Goal: Task Accomplishment & Management: Use online tool/utility

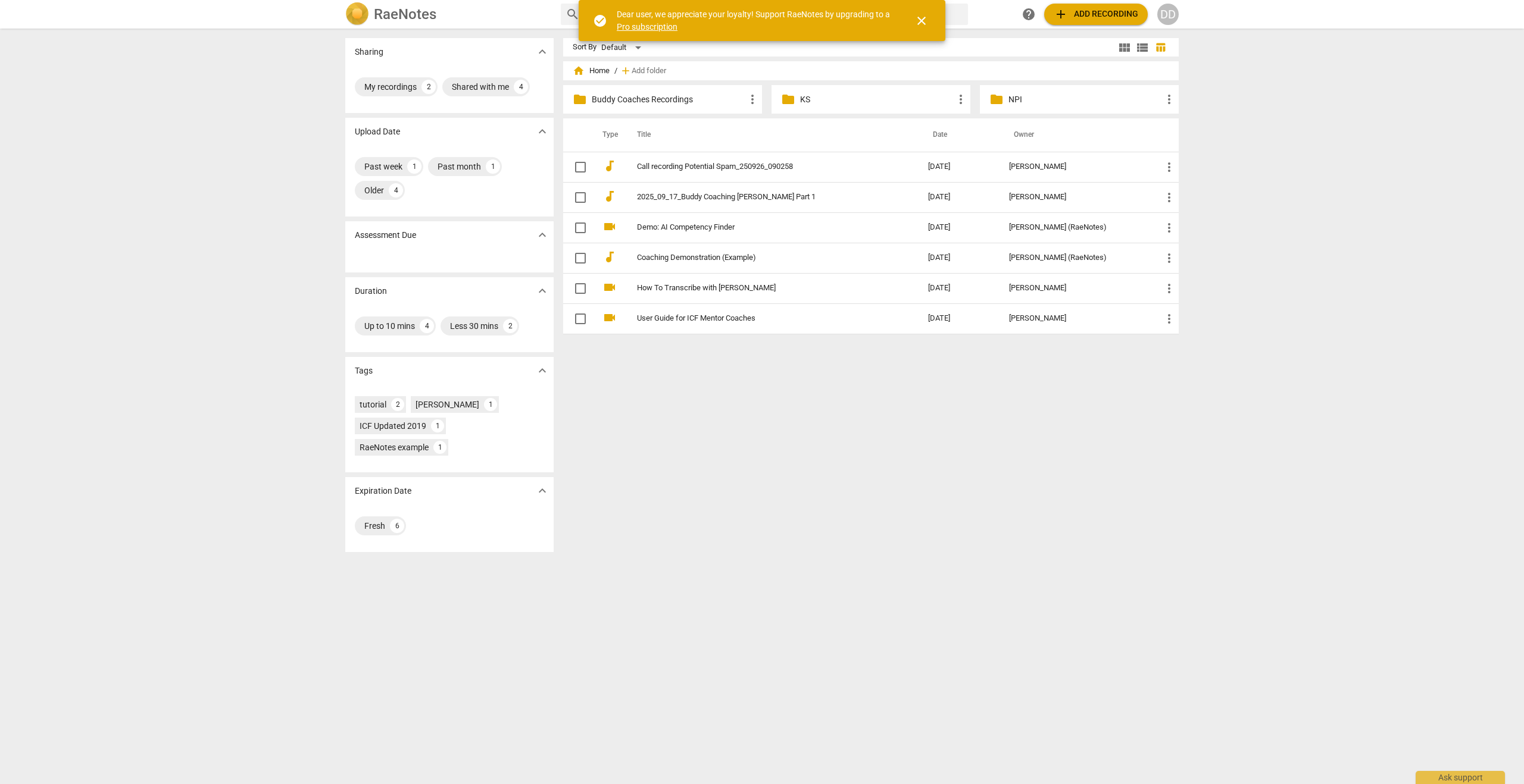
click at [1070, 16] on span "add Add recording" at bounding box center [1095, 14] width 85 height 14
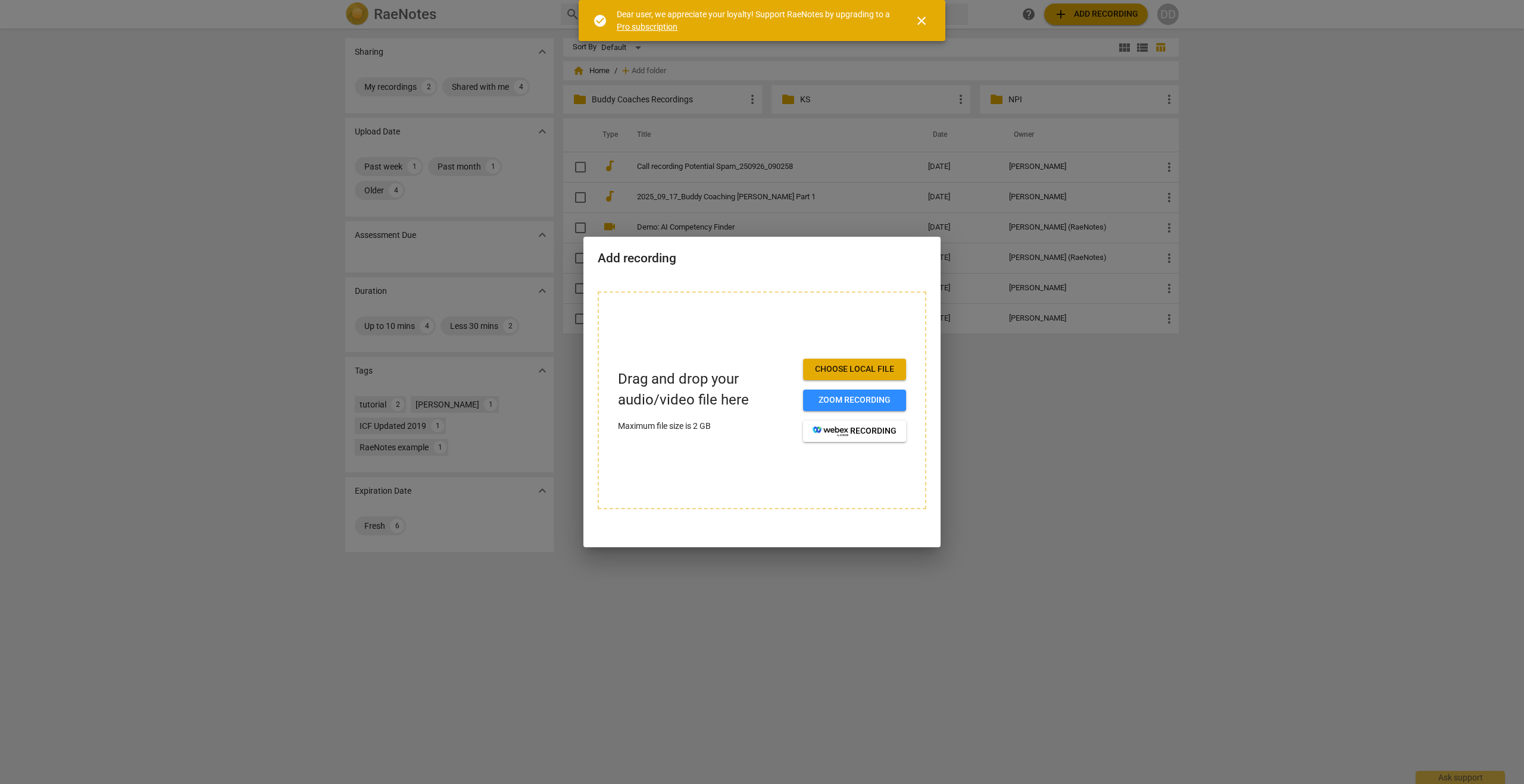
click at [851, 365] on span "Choose local file" at bounding box center [855, 369] width 84 height 12
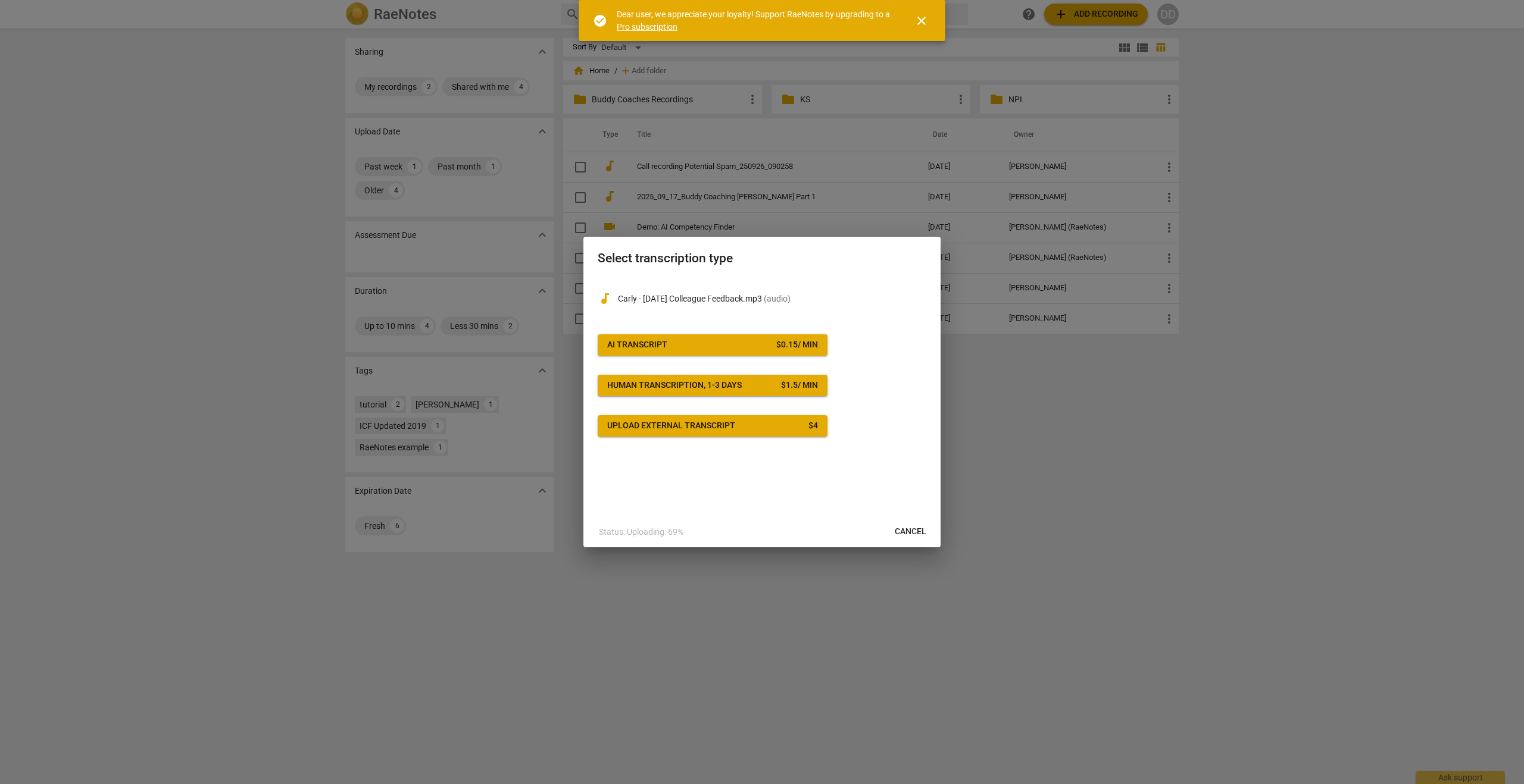
click at [661, 347] on div "AI Transcript" at bounding box center [637, 345] width 60 height 12
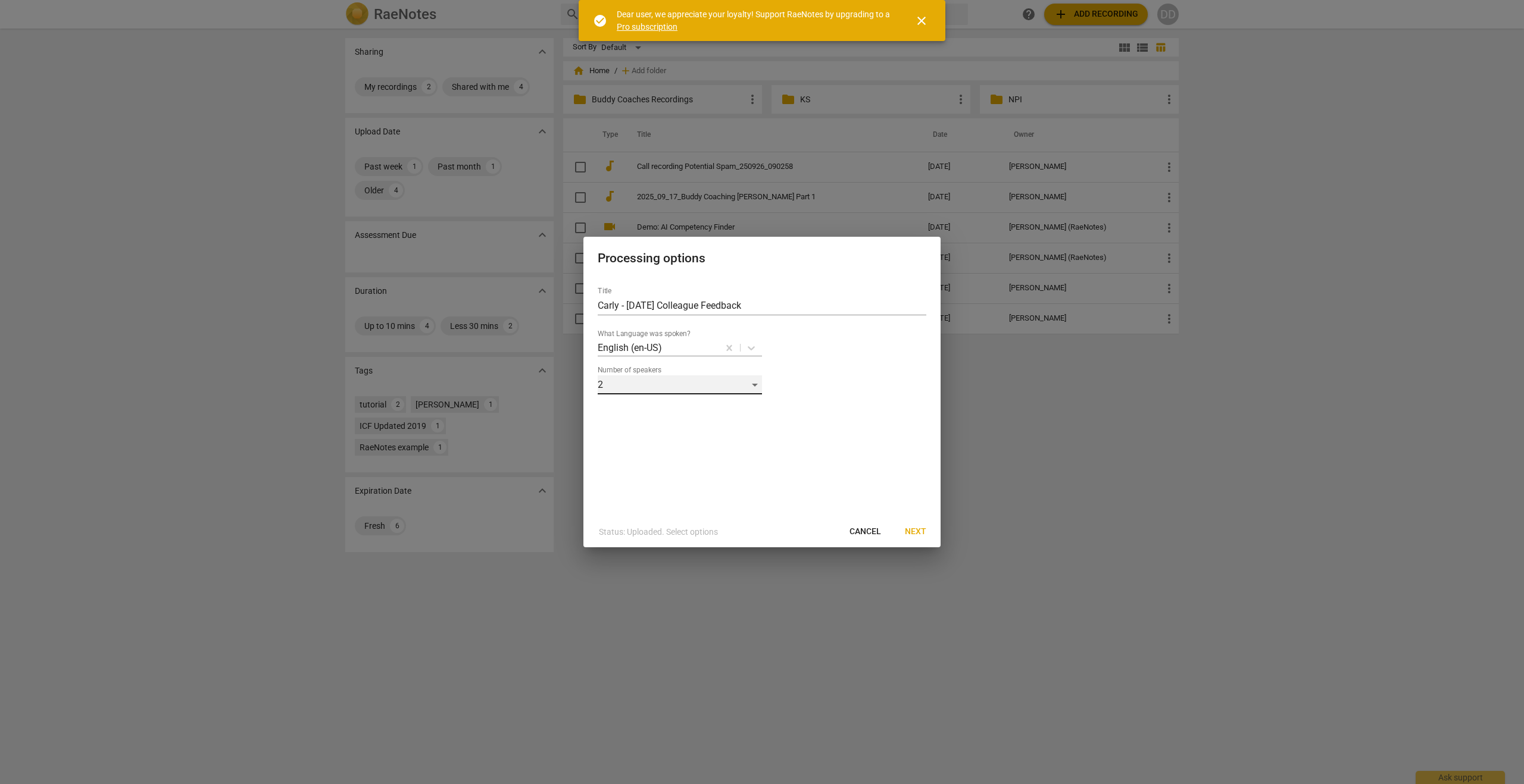
click at [753, 385] on div "2" at bounding box center [680, 385] width 165 height 19
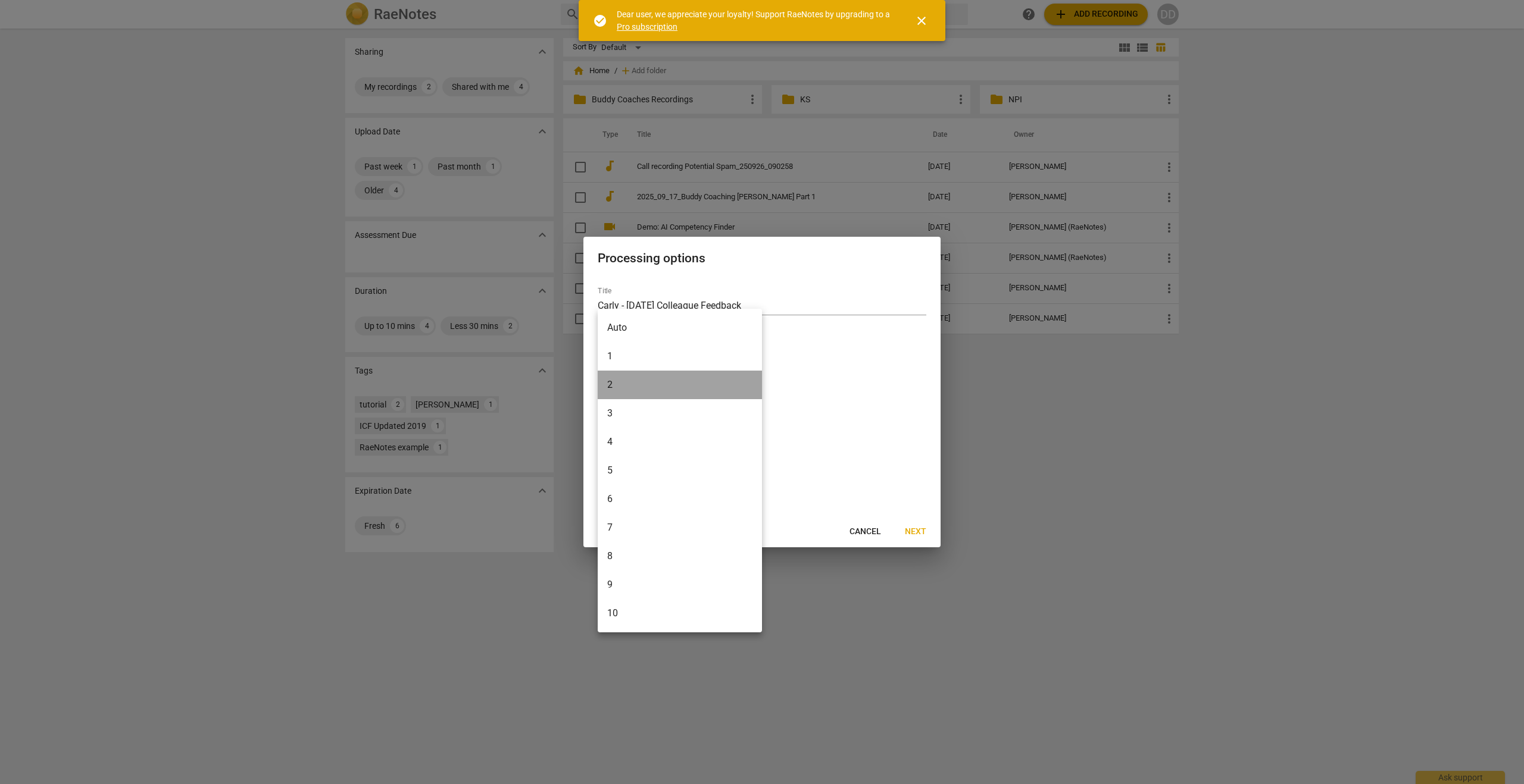
click at [753, 385] on li "2" at bounding box center [680, 385] width 165 height 28
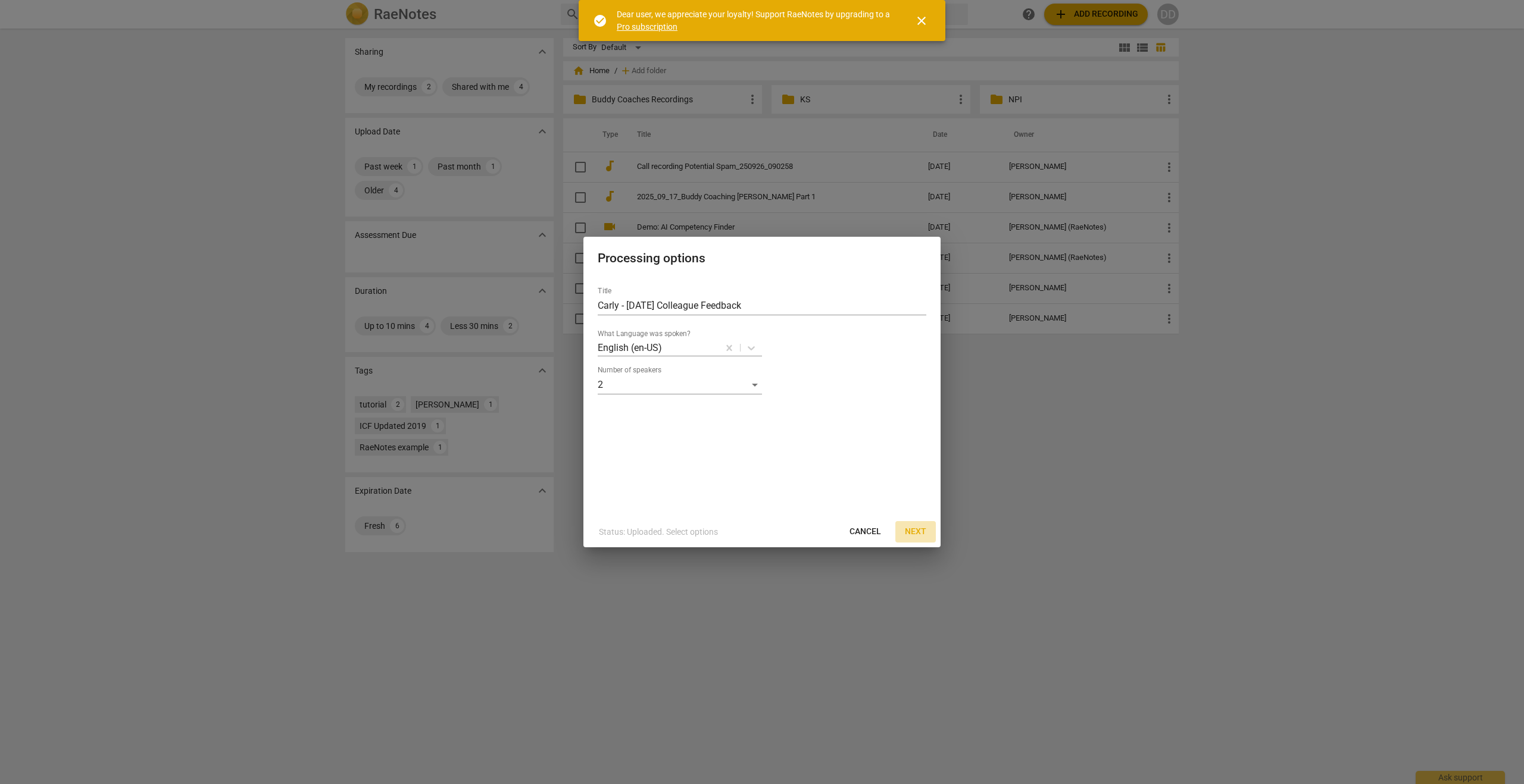
click at [917, 531] on span "Next" at bounding box center [915, 532] width 21 height 12
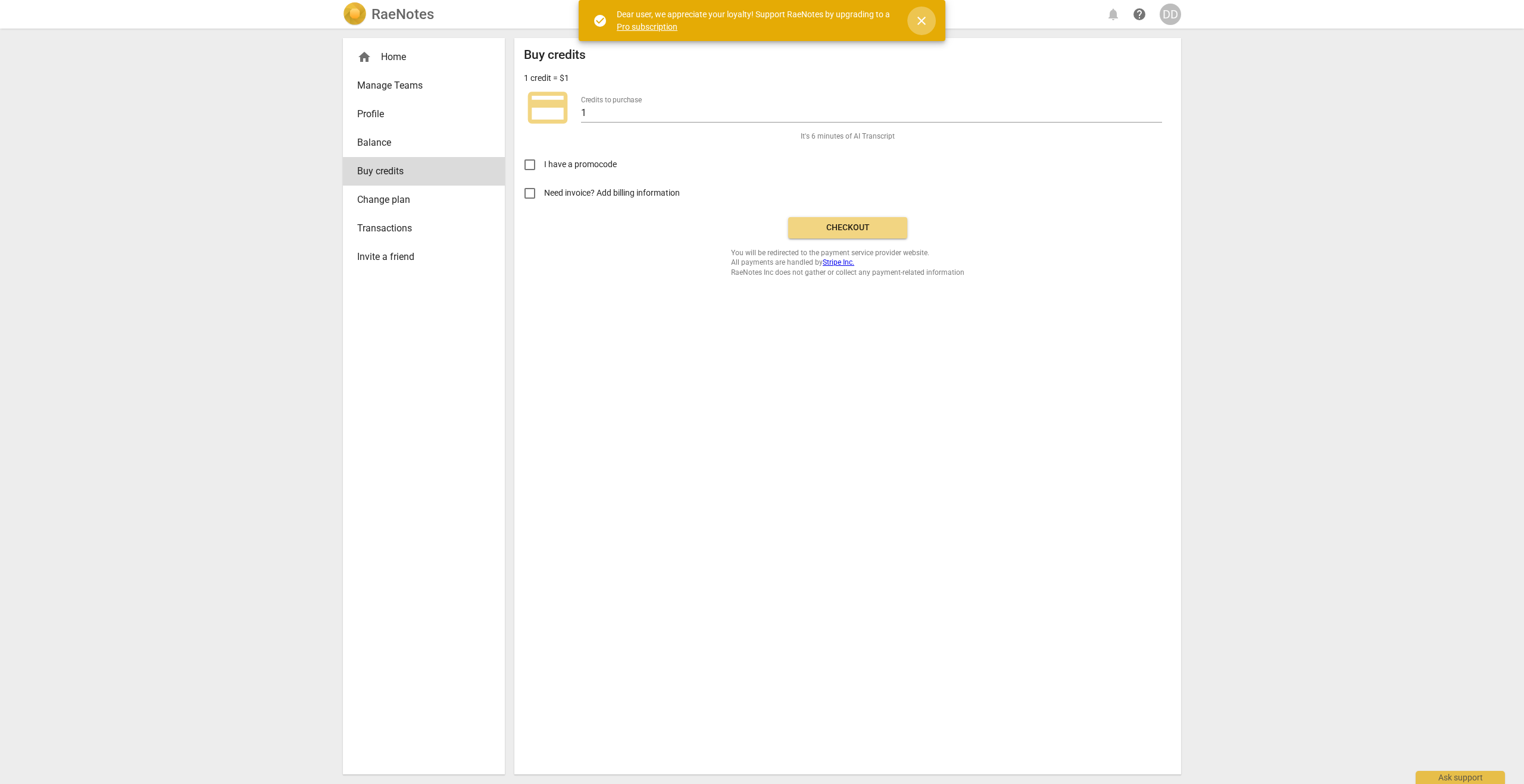
click at [920, 17] on span "close" at bounding box center [921, 21] width 14 height 14
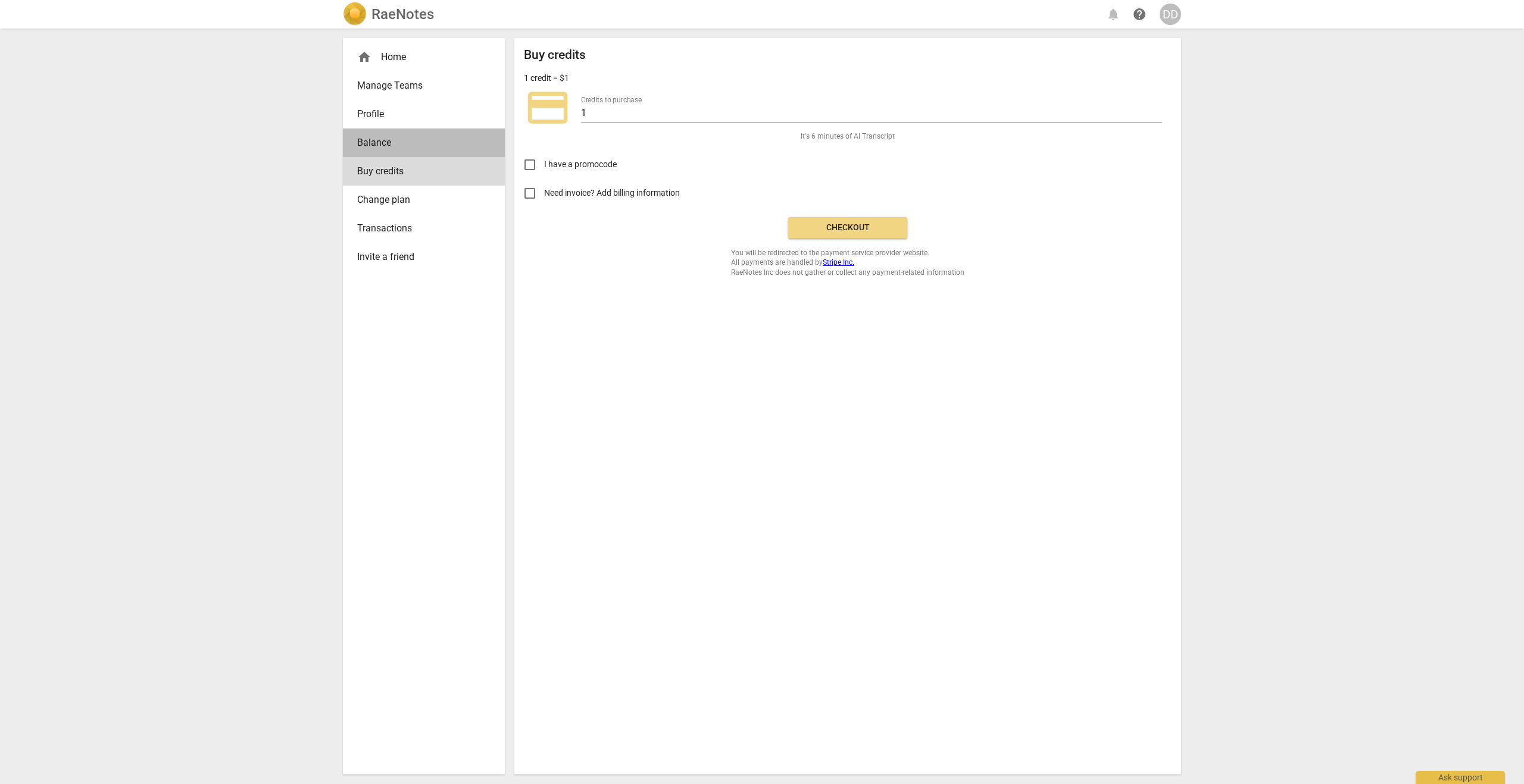
click at [383, 145] on span "Balance" at bounding box center [419, 143] width 124 height 14
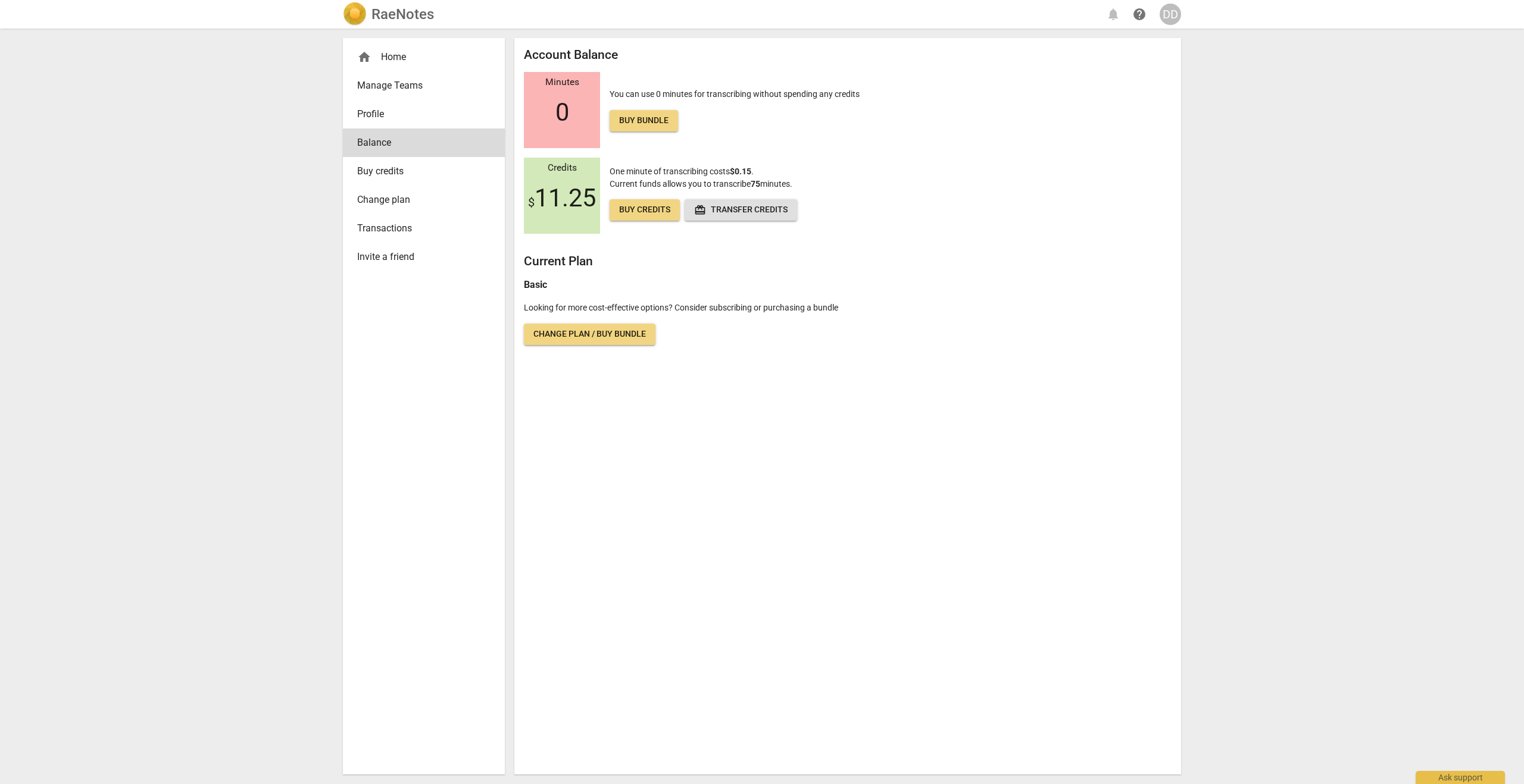
click at [747, 209] on span "redeem Transfer credits" at bounding box center [740, 210] width 94 height 12
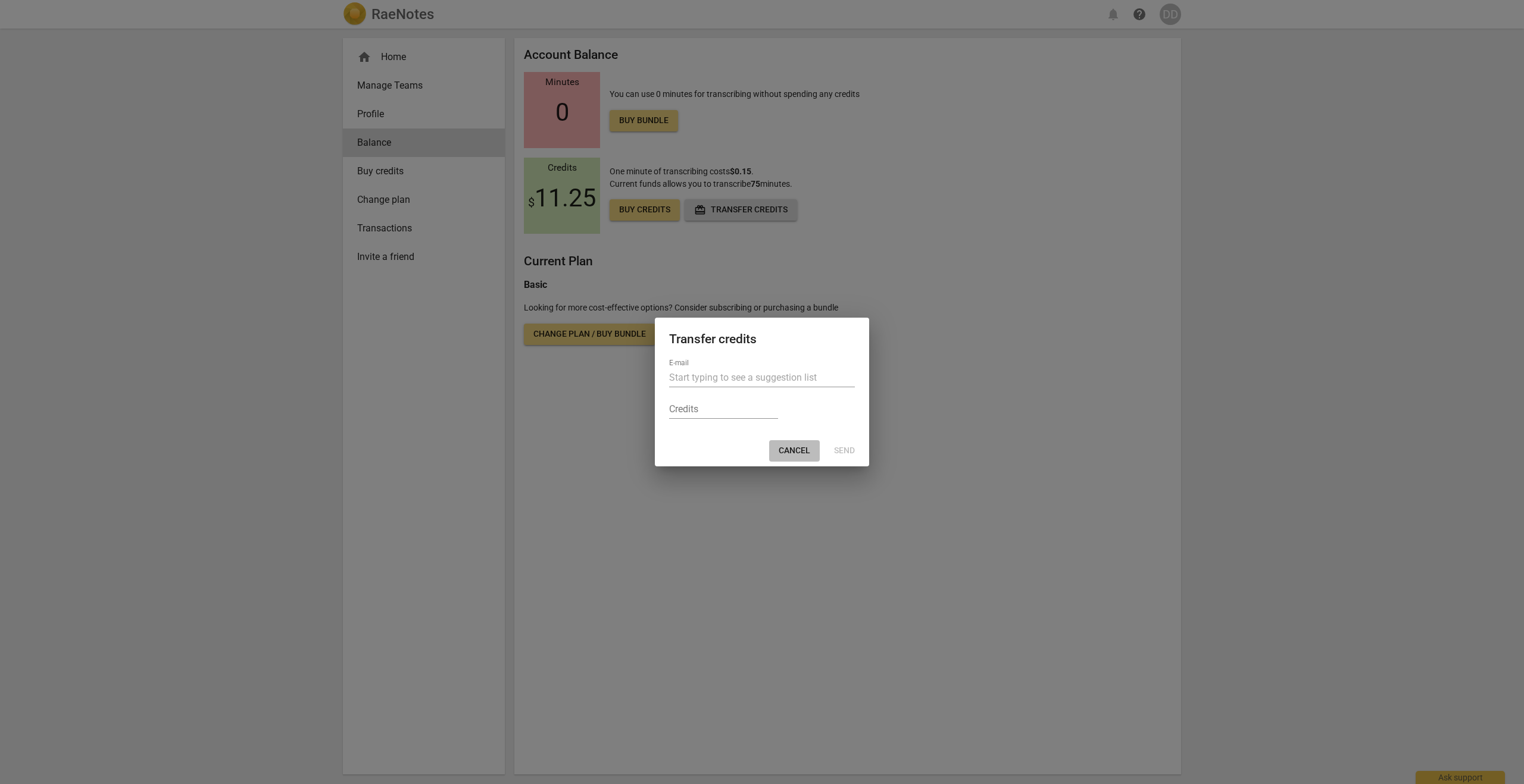
click at [791, 445] on span "Cancel" at bounding box center [794, 451] width 32 height 12
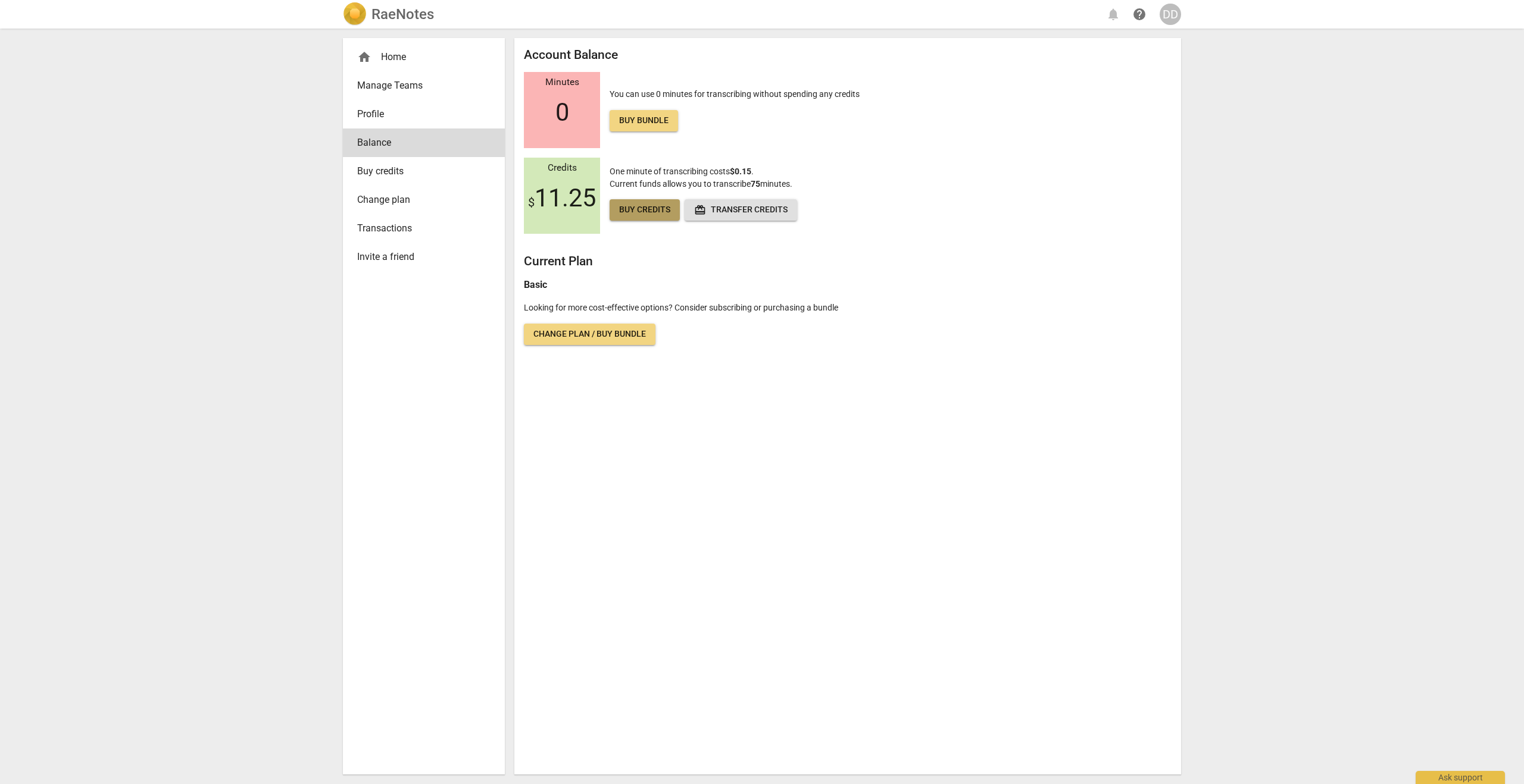
click at [637, 213] on span "Buy credits" at bounding box center [644, 210] width 51 height 12
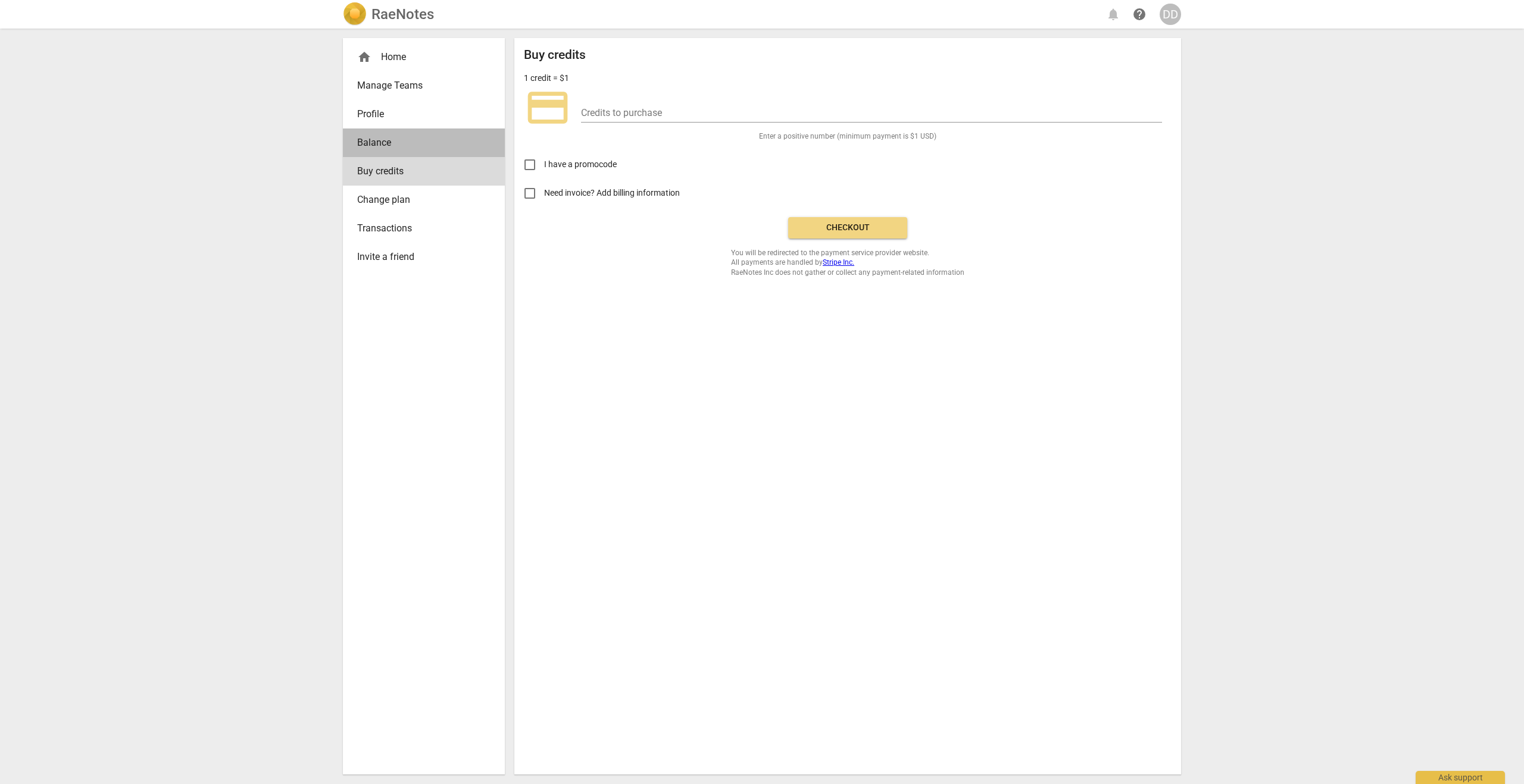
click at [367, 145] on span "Balance" at bounding box center [419, 143] width 124 height 14
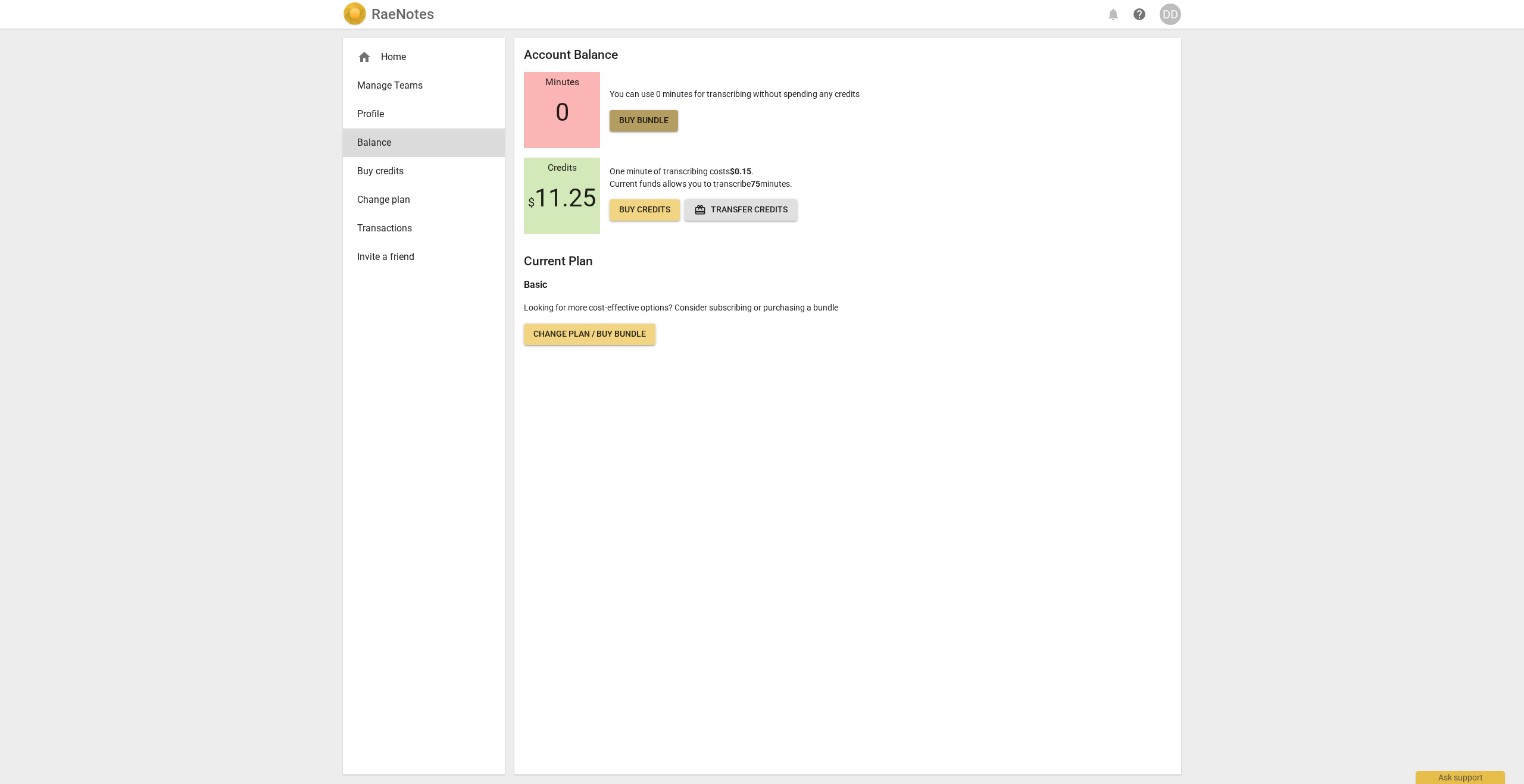
click at [653, 120] on span "Buy bundle" at bounding box center [644, 121] width 50 height 12
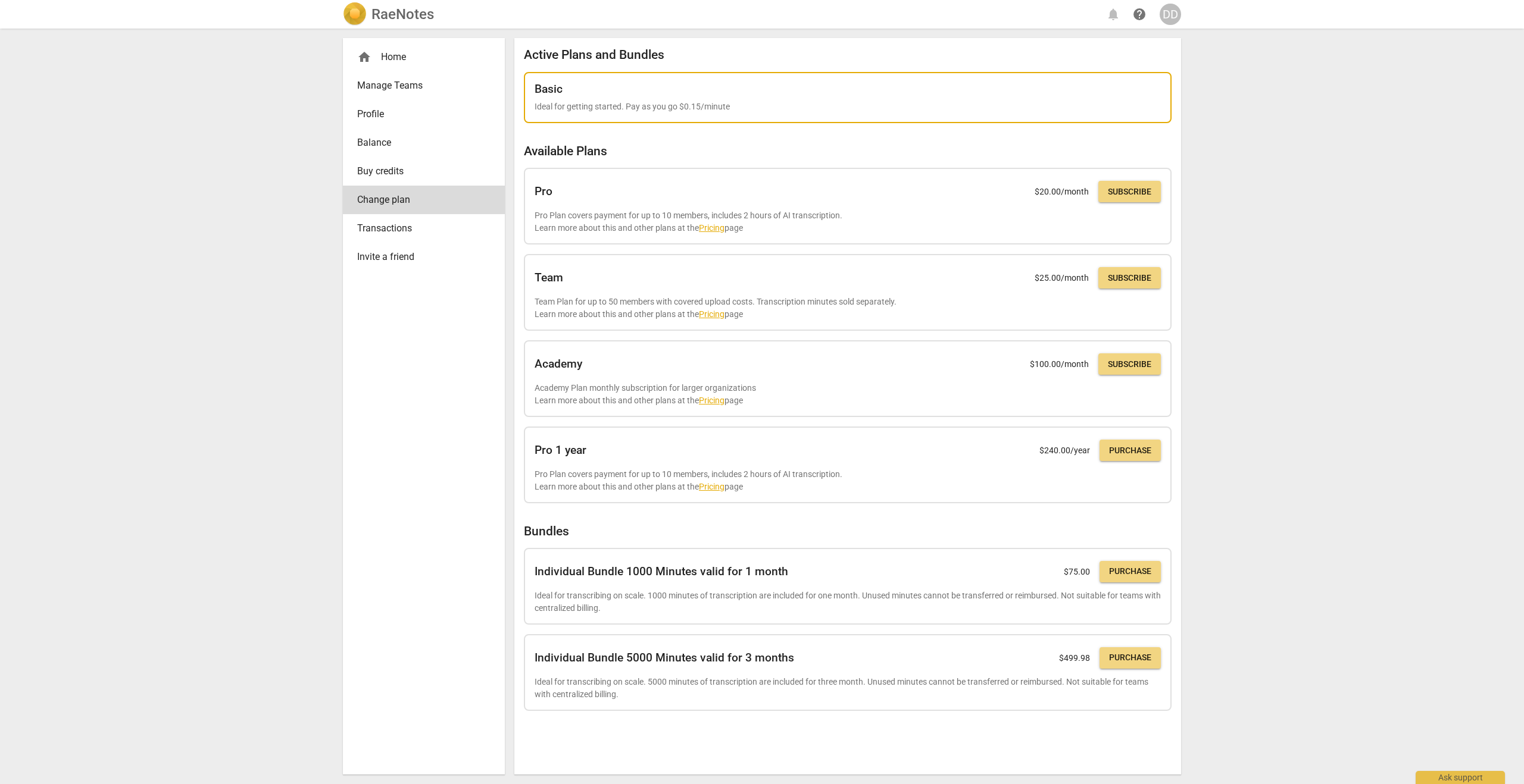
click at [640, 110] on p "Ideal for getting started. Pay as you go $0.15/minute" at bounding box center [848, 106] width 626 height 12
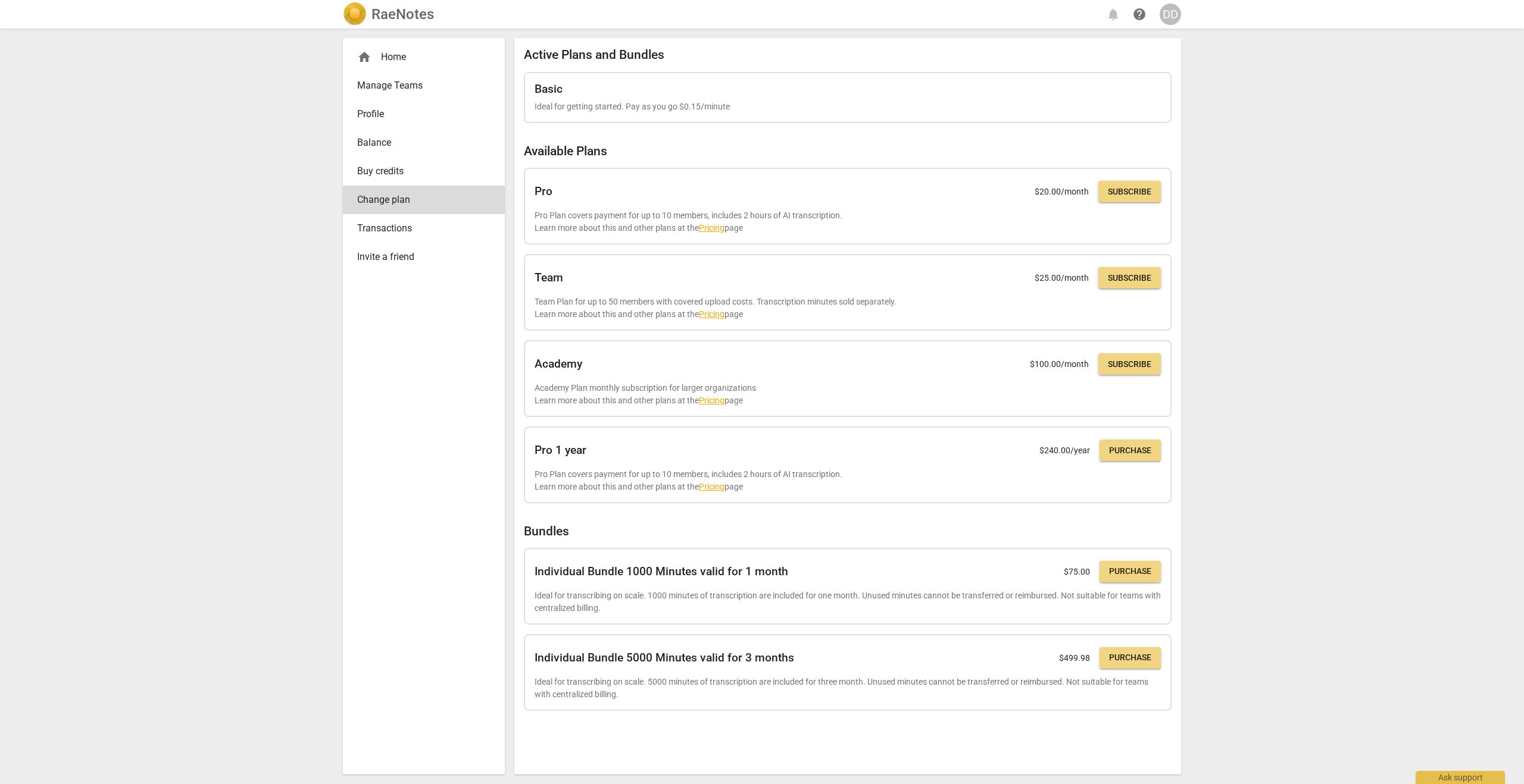
click at [369, 146] on span "Balance" at bounding box center [419, 143] width 124 height 14
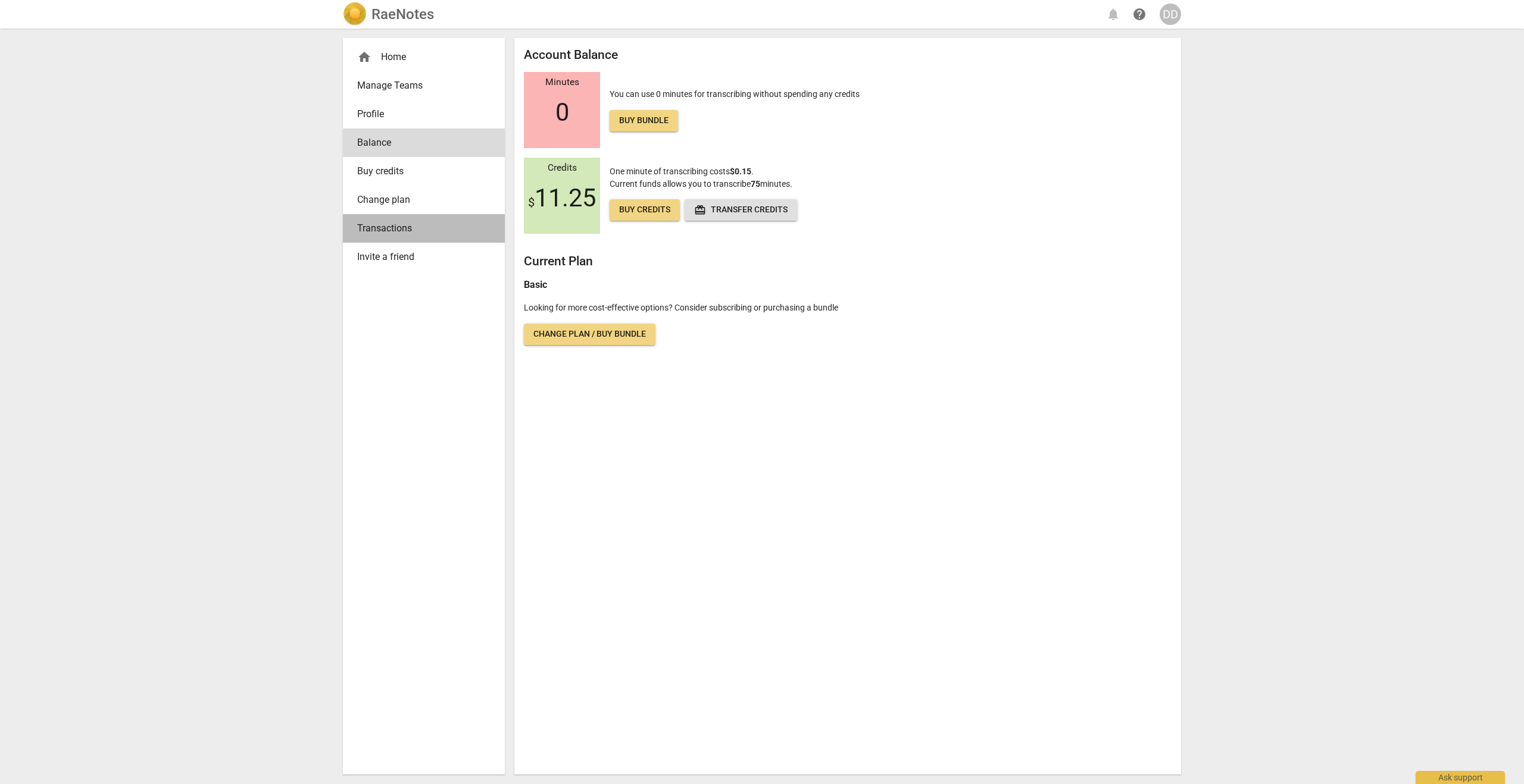
click at [388, 232] on span "Transactions" at bounding box center [419, 228] width 124 height 14
